Goal: Task Accomplishment & Management: Manage account settings

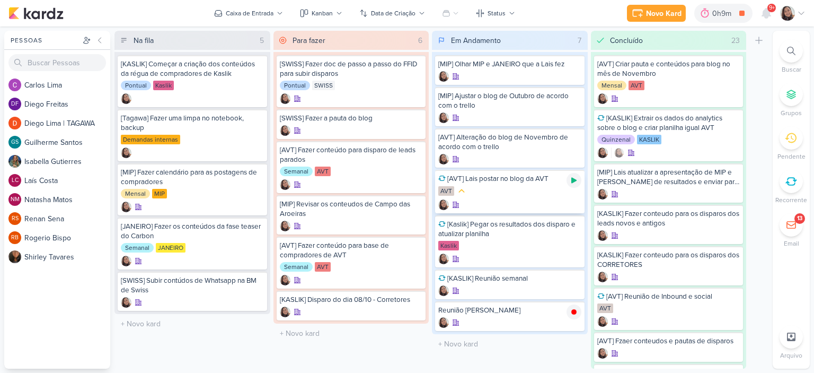
click at [570, 182] on icon at bounding box center [574, 180] width 8 height 8
click at [477, 312] on input "text" at bounding box center [510, 311] width 152 height 15
type input "[Kaslik] Disparo do dia 08/10 - LEADS NOVOS E ANTIGOS"
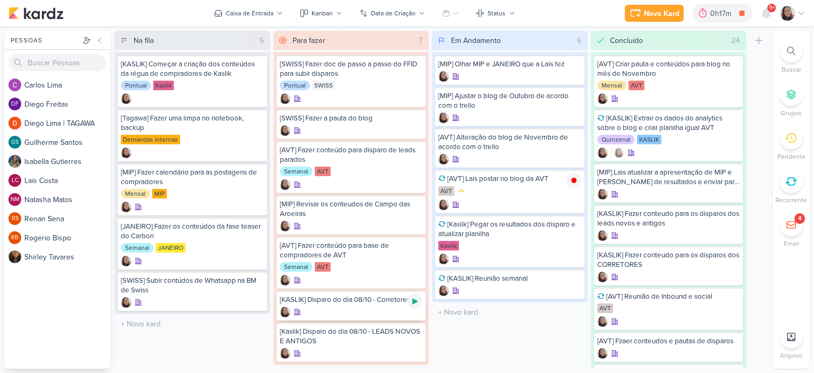
click at [416, 302] on icon at bounding box center [415, 301] width 8 height 8
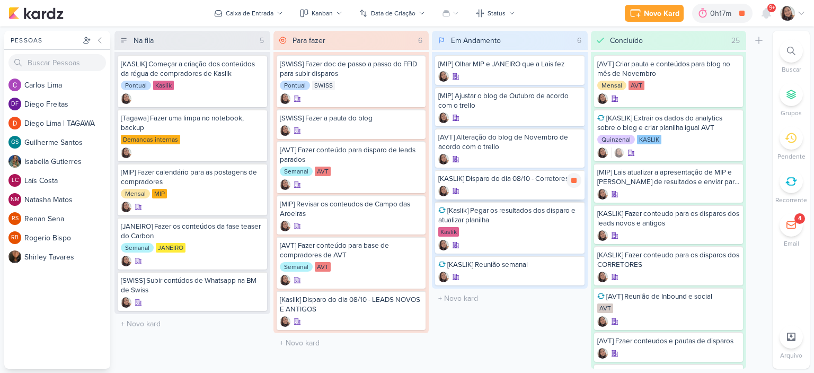
click at [482, 180] on div "[KASLIK] Disparo do dia 08/10 - Corretores" at bounding box center [509, 179] width 143 height 10
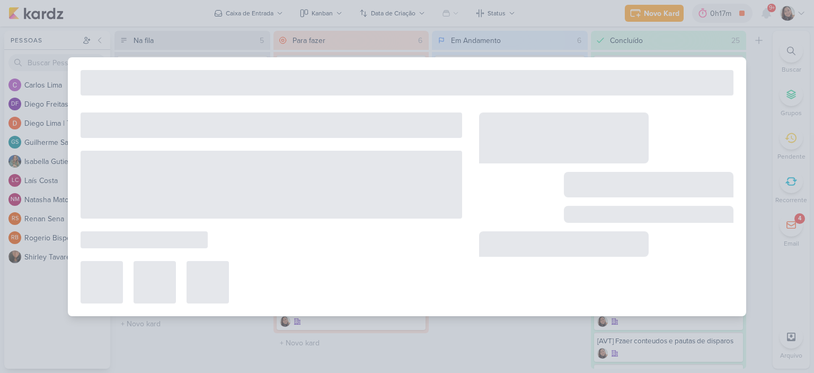
select select "59"
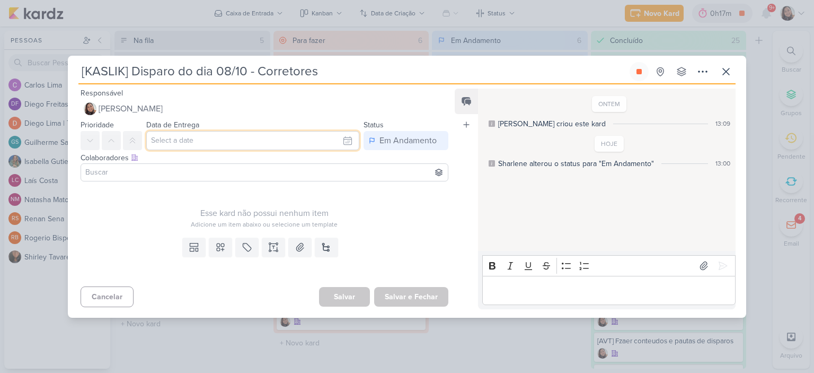
click at [294, 138] on input "text" at bounding box center [252, 140] width 213 height 19
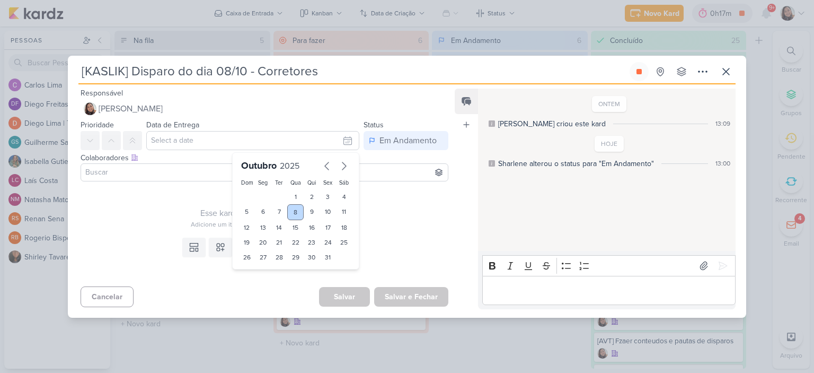
click at [289, 215] on div "8" at bounding box center [295, 212] width 16 height 16
type input "8 de outubro de 2025 às 23:59"
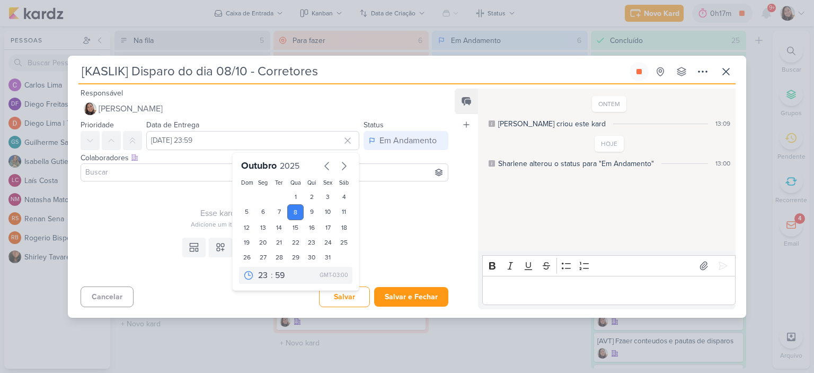
click at [159, 173] on input at bounding box center [264, 172] width 363 height 13
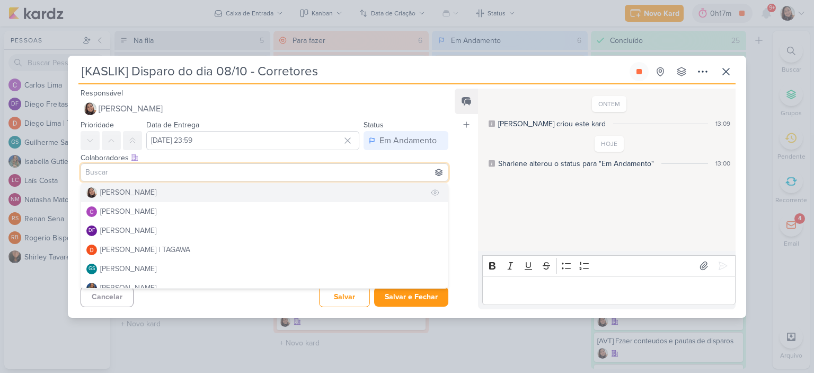
click at [128, 195] on div "[PERSON_NAME]" at bounding box center [128, 192] width 56 height 11
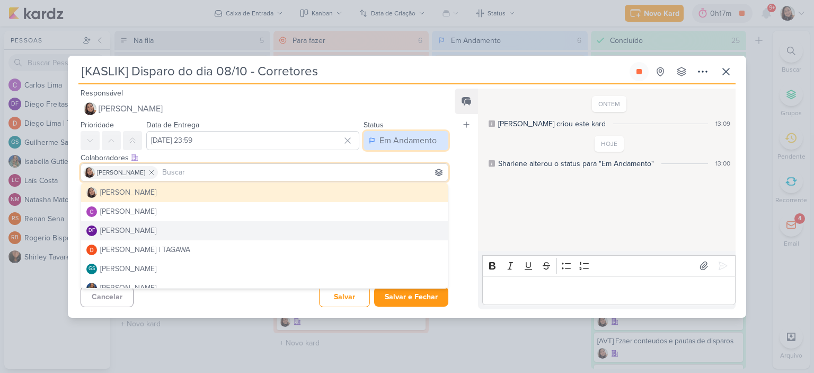
click at [437, 146] on button "Em Andamento" at bounding box center [406, 140] width 85 height 19
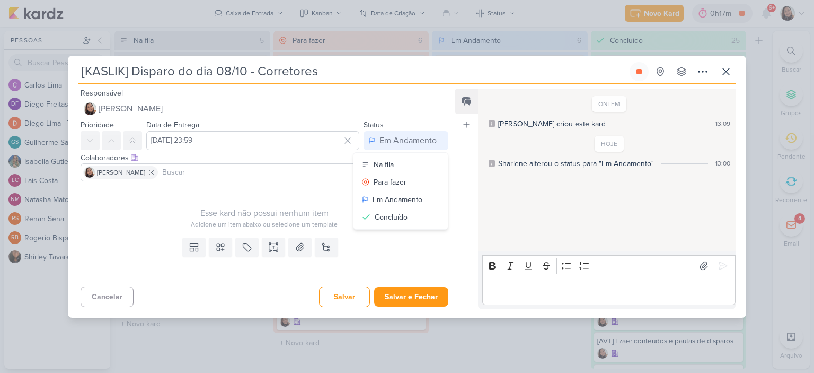
click at [294, 186] on div "Esse kard não possui nenhum item Adicione um item abaixo ou selecione um templa…" at bounding box center [265, 207] width 368 height 43
click at [268, 245] on icon at bounding box center [273, 247] width 11 height 11
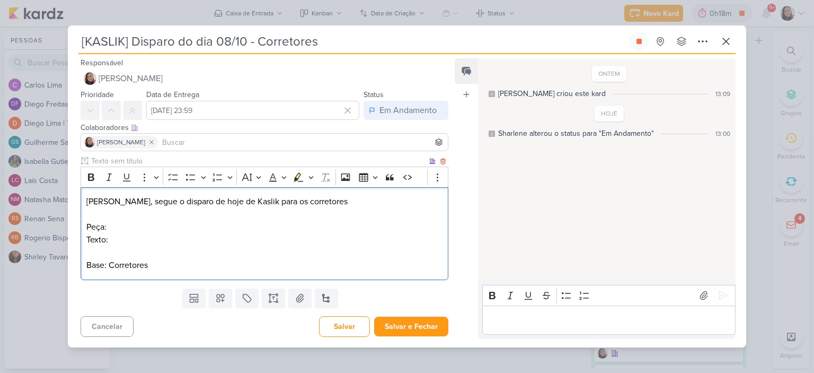
click at [232, 245] on p "Texto: Base: Corretores" at bounding box center [264, 252] width 356 height 38
click at [229, 224] on p "Peça:" at bounding box center [264, 227] width 356 height 13
click at [300, 297] on icon at bounding box center [299, 298] width 7 height 8
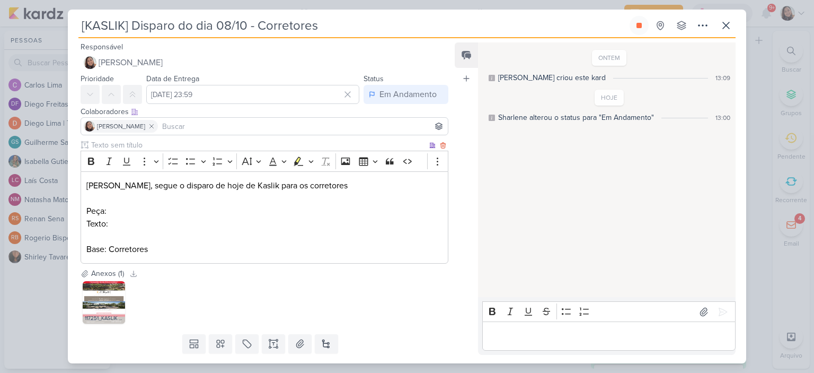
click at [195, 230] on p "Texto: Base: Corretores" at bounding box center [264, 236] width 356 height 38
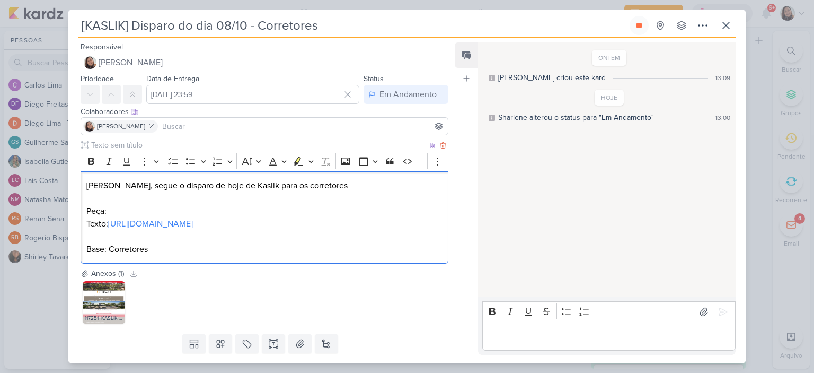
click at [212, 210] on p "Peça:" at bounding box center [264, 211] width 356 height 13
click at [226, 256] on p "Base: Corretores" at bounding box center [264, 242] width 356 height 25
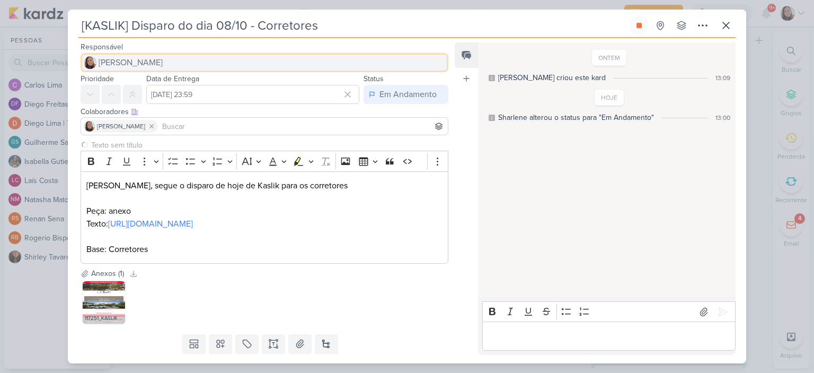
click at [162, 54] on button "[PERSON_NAME]" at bounding box center [265, 62] width 368 height 19
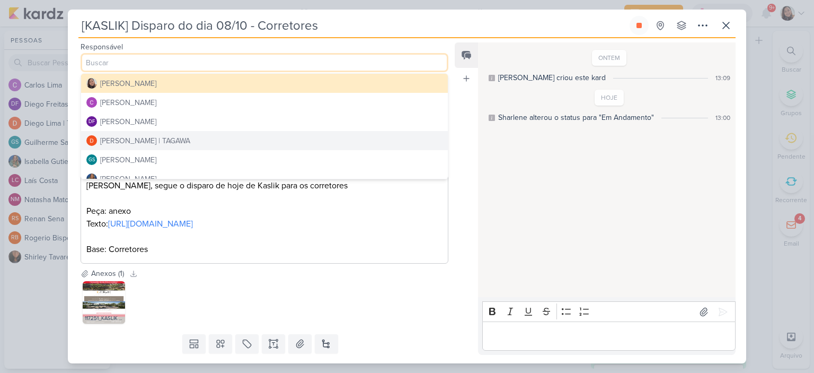
click at [144, 137] on div "Diego Lima | TAGAWA" at bounding box center [145, 140] width 90 height 11
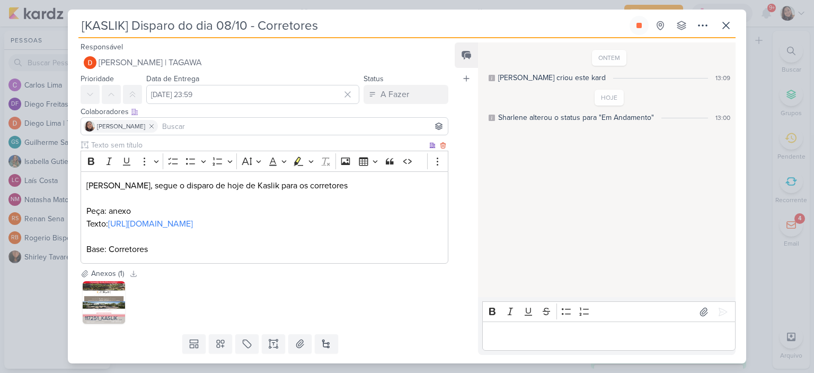
scroll to position [53, 0]
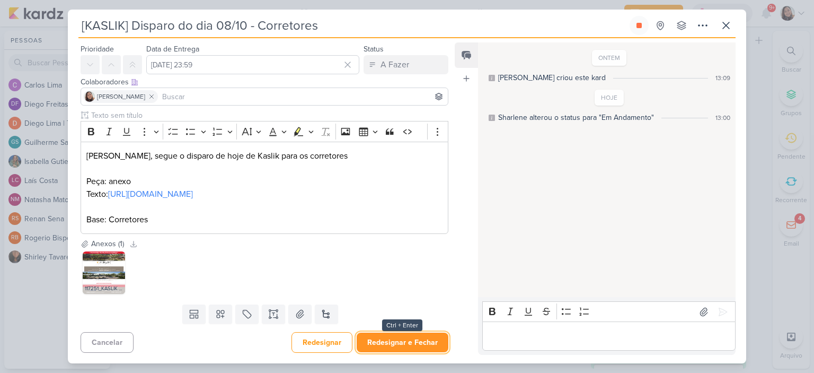
click at [409, 344] on button "Redesignar e Fechar" at bounding box center [403, 342] width 92 height 20
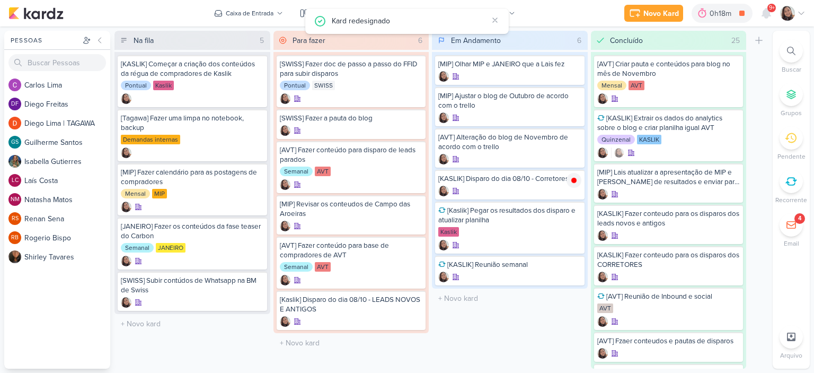
scroll to position [0, 0]
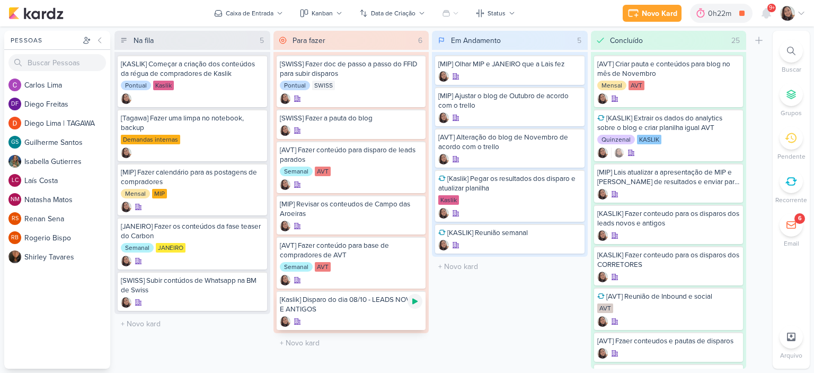
click at [417, 298] on icon at bounding box center [415, 301] width 8 height 8
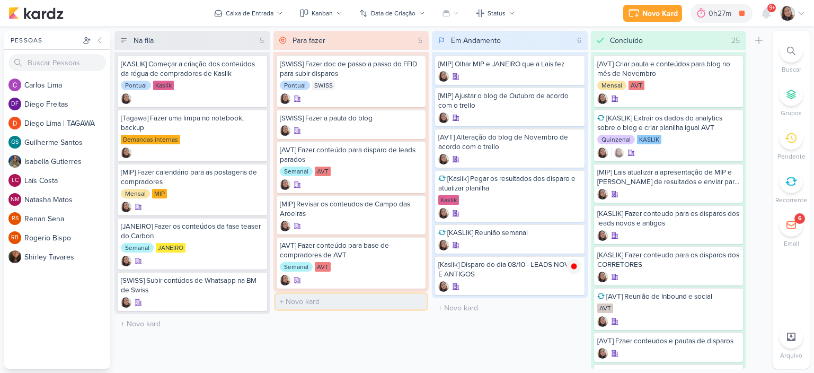
click at [336, 298] on input "text" at bounding box center [352, 301] width 152 height 15
paste input "[SWISS] Relacionamento Pós-Vendas"
type input "[SWISS] Relacionamento Pós-Vendas"
click at [530, 271] on div "[Kaslik] Disparo do dia 08/10 - LEADS NOVOS E ANTIGOS" at bounding box center [509, 269] width 143 height 19
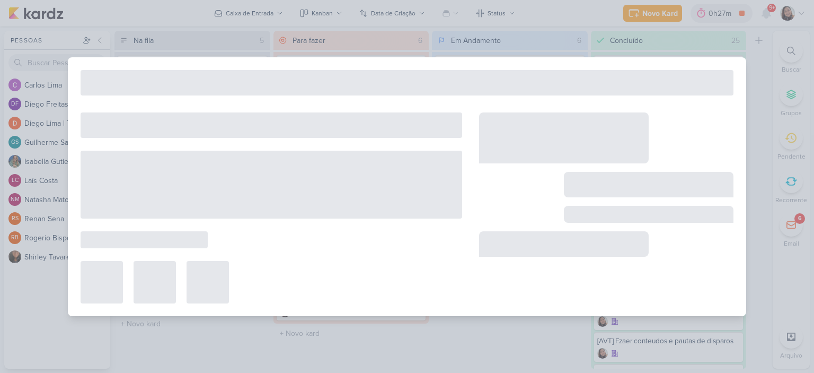
type input "[Kaslik] Disparo do dia 08/10 - LEADS NOVOS E ANTIGOS"
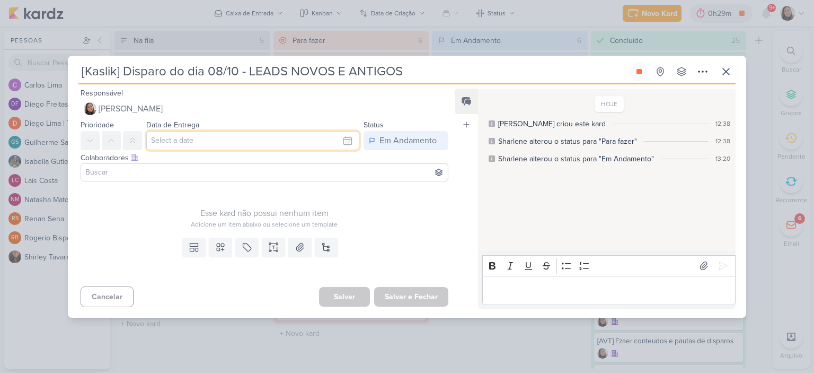
click at [295, 139] on input "text" at bounding box center [252, 140] width 213 height 19
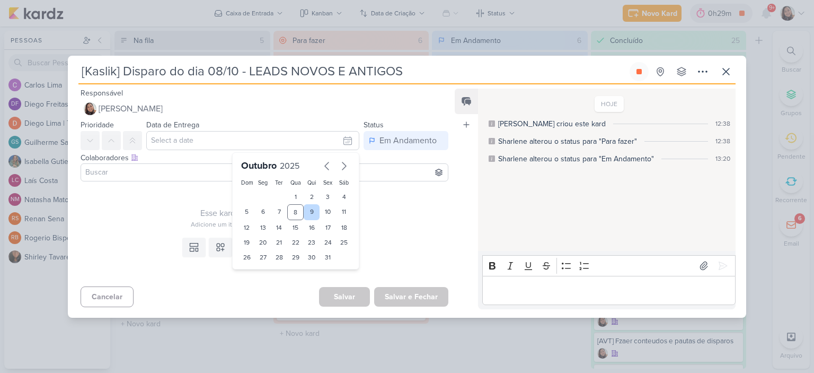
click at [309, 209] on div "9" at bounding box center [312, 212] width 16 height 16
type input "9 de outubro de 2025 às 23:59"
click at [213, 175] on input at bounding box center [264, 172] width 363 height 13
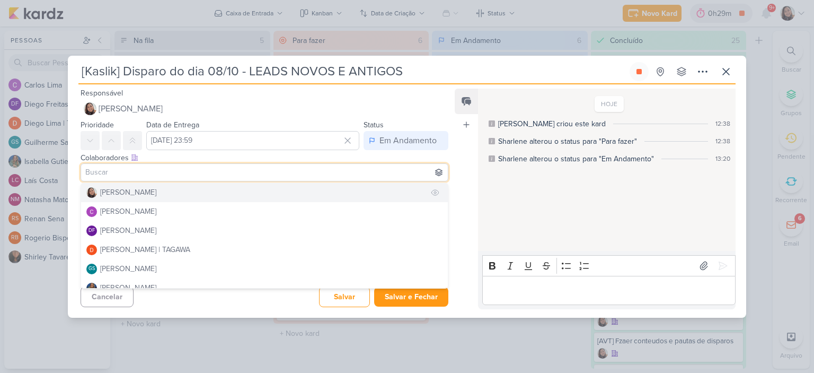
click at [110, 191] on div "[PERSON_NAME]" at bounding box center [128, 192] width 56 height 11
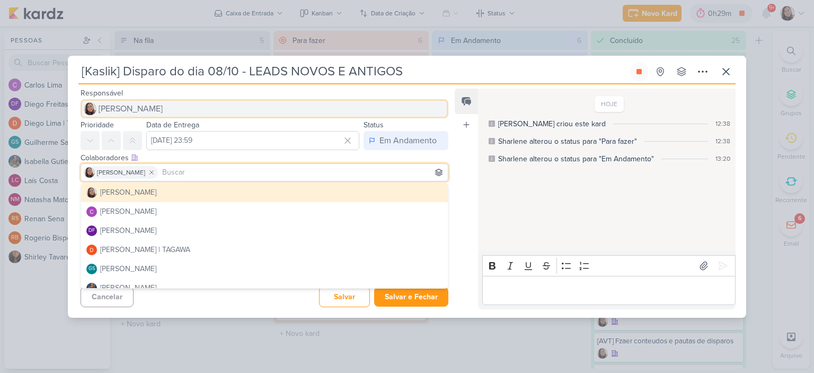
click at [401, 112] on button "[PERSON_NAME]" at bounding box center [265, 108] width 368 height 19
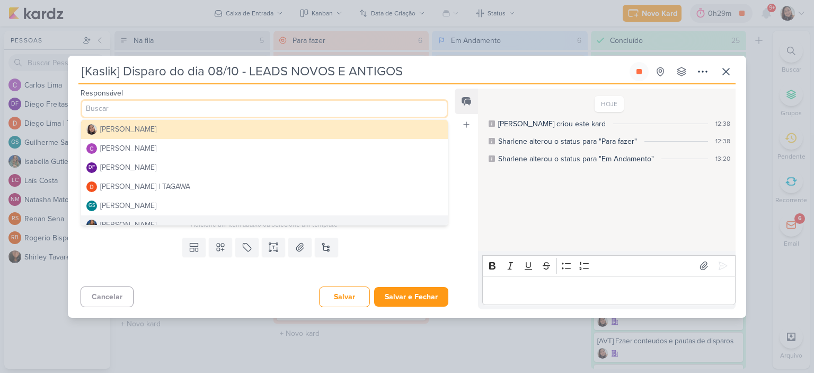
click at [257, 285] on div "Cancelar Salvar Salvar e Fechar Ctrl + Enter" at bounding box center [260, 295] width 385 height 27
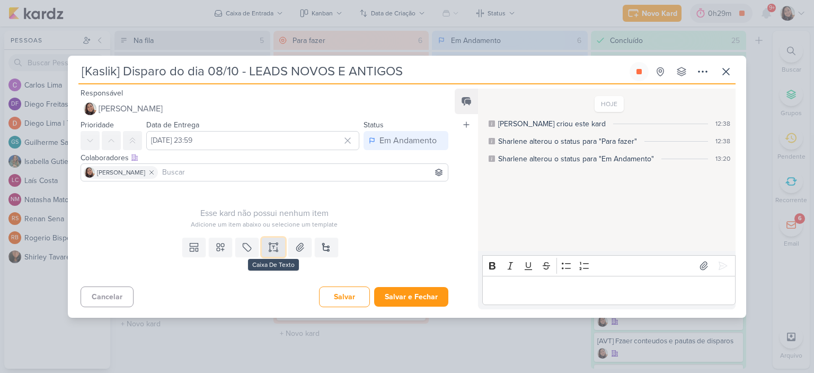
click at [270, 244] on icon at bounding box center [270, 246] width 0 height 5
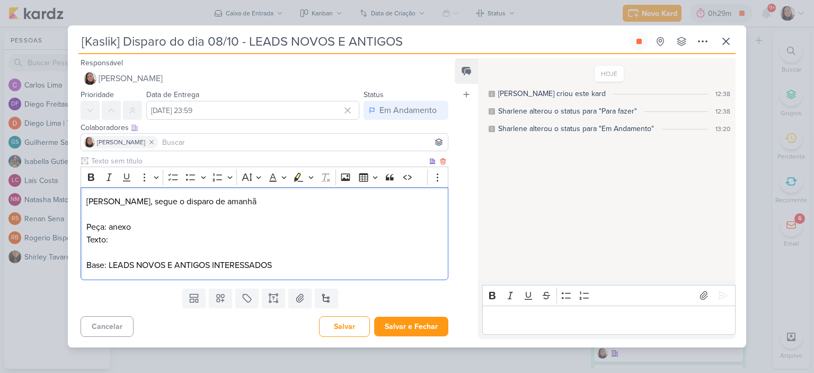
click at [265, 237] on p "Texto:" at bounding box center [264, 239] width 356 height 13
click at [223, 236] on p "Texto:" at bounding box center [264, 239] width 356 height 13
click at [304, 307] on button at bounding box center [299, 297] width 23 height 19
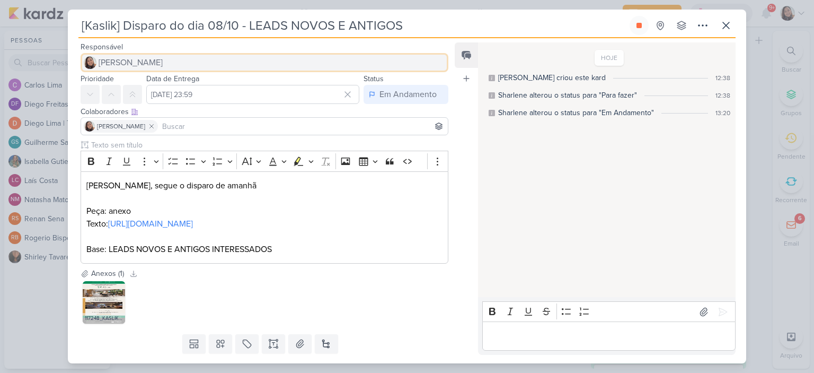
click at [126, 66] on span "[PERSON_NAME]" at bounding box center [131, 62] width 64 height 13
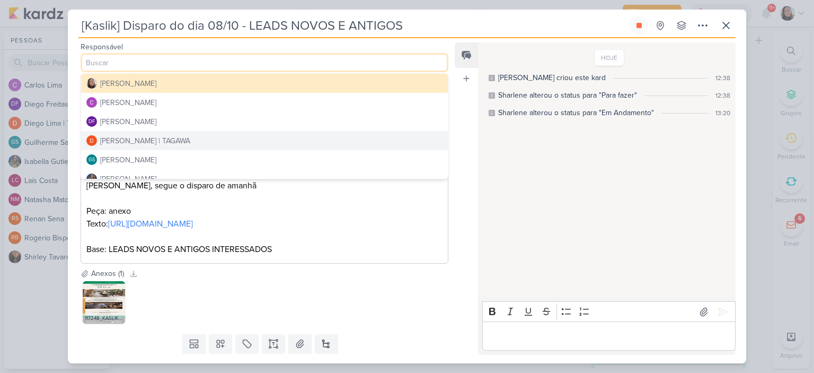
click at [122, 140] on div "Diego Lima | TAGAWA" at bounding box center [145, 140] width 90 height 11
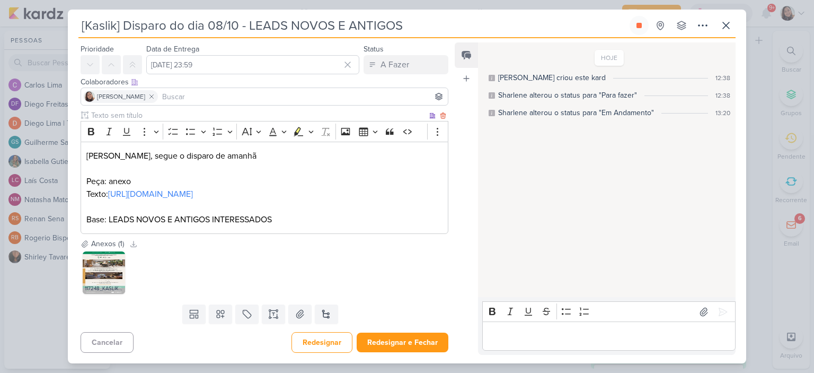
scroll to position [55, 0]
click at [399, 342] on button "Redesignar e Fechar" at bounding box center [403, 342] width 92 height 20
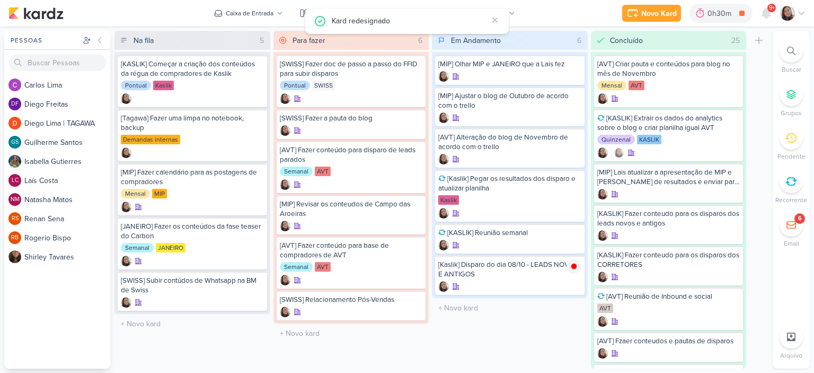
scroll to position [0, 0]
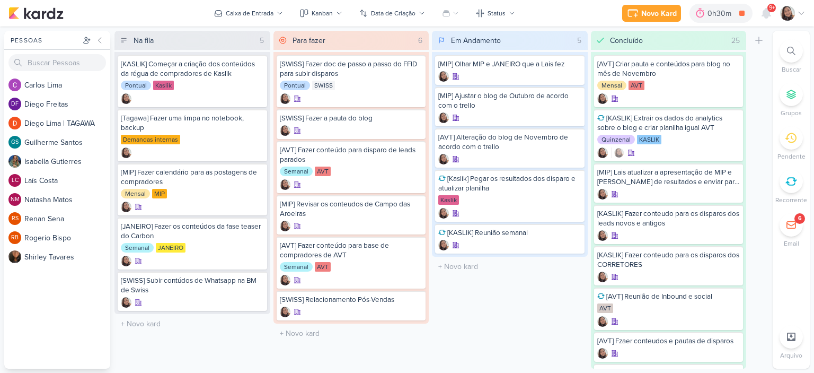
click at [803, 17] on div at bounding box center [792, 13] width 25 height 15
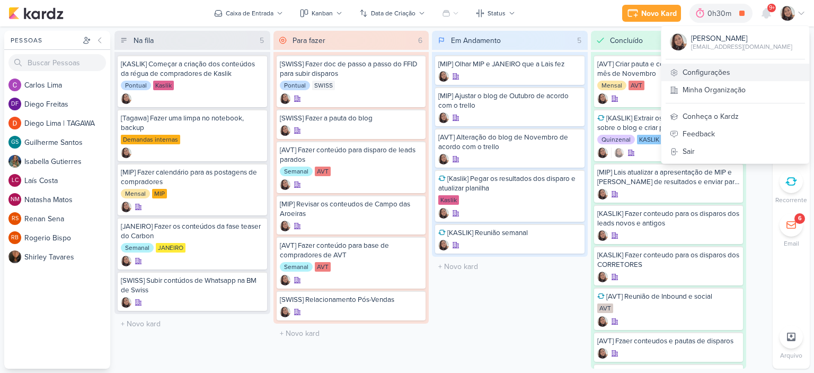
click at [708, 69] on link "Configurações" at bounding box center [736, 72] width 148 height 17
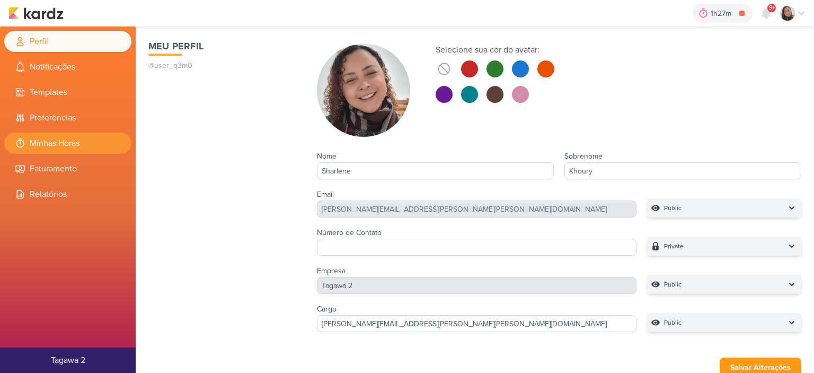
click at [42, 143] on li "Minhas Horas" at bounding box center [67, 143] width 127 height 21
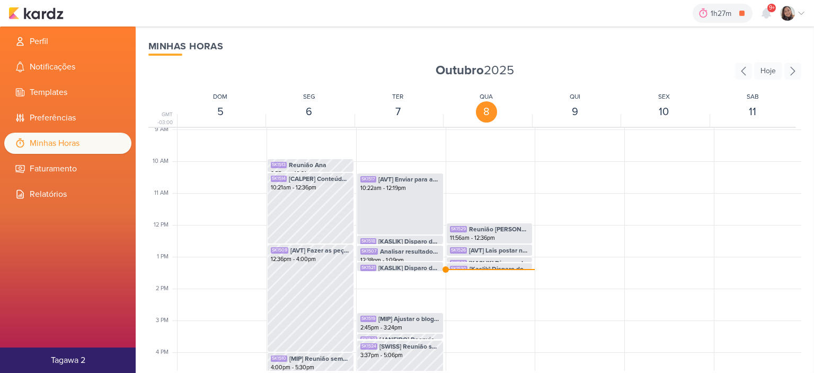
scroll to position [303, 0]
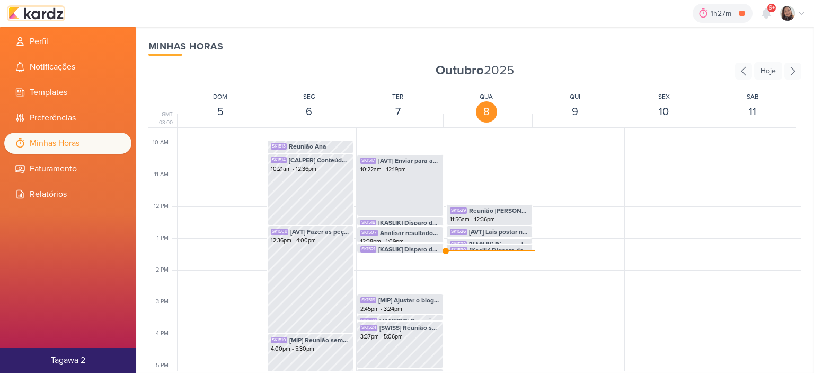
click at [40, 16] on img at bounding box center [35, 13] width 55 height 13
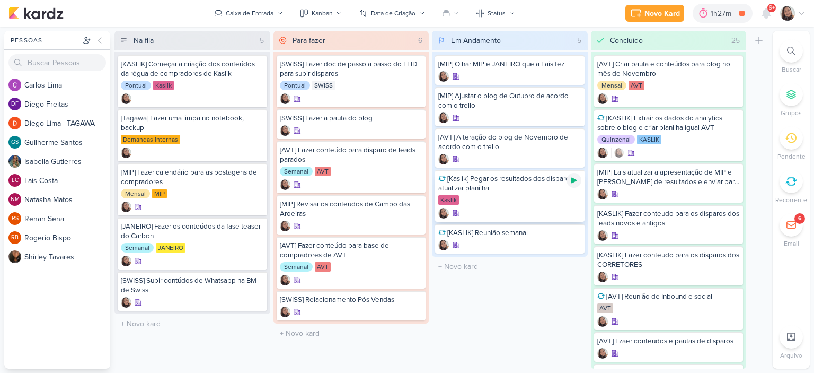
click at [576, 178] on icon at bounding box center [574, 180] width 8 height 8
